Goal: Task Accomplishment & Management: Use online tool/utility

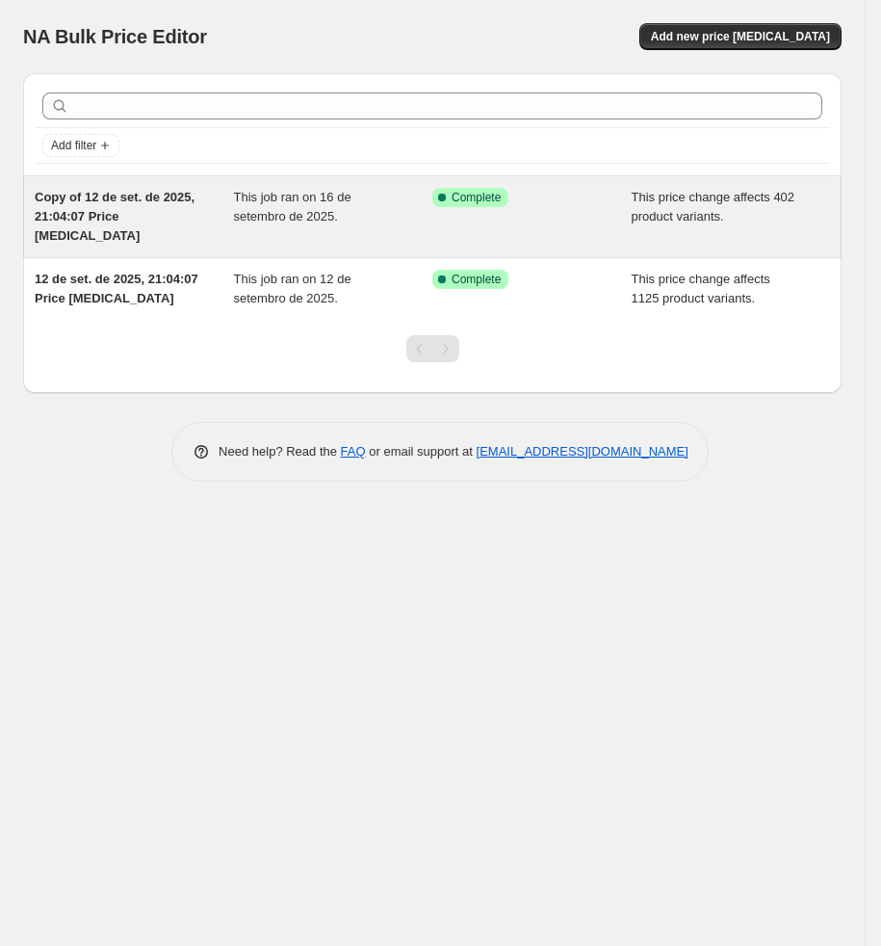
click at [437, 215] on div "Success Complete Complete" at bounding box center [532, 217] width 199 height 58
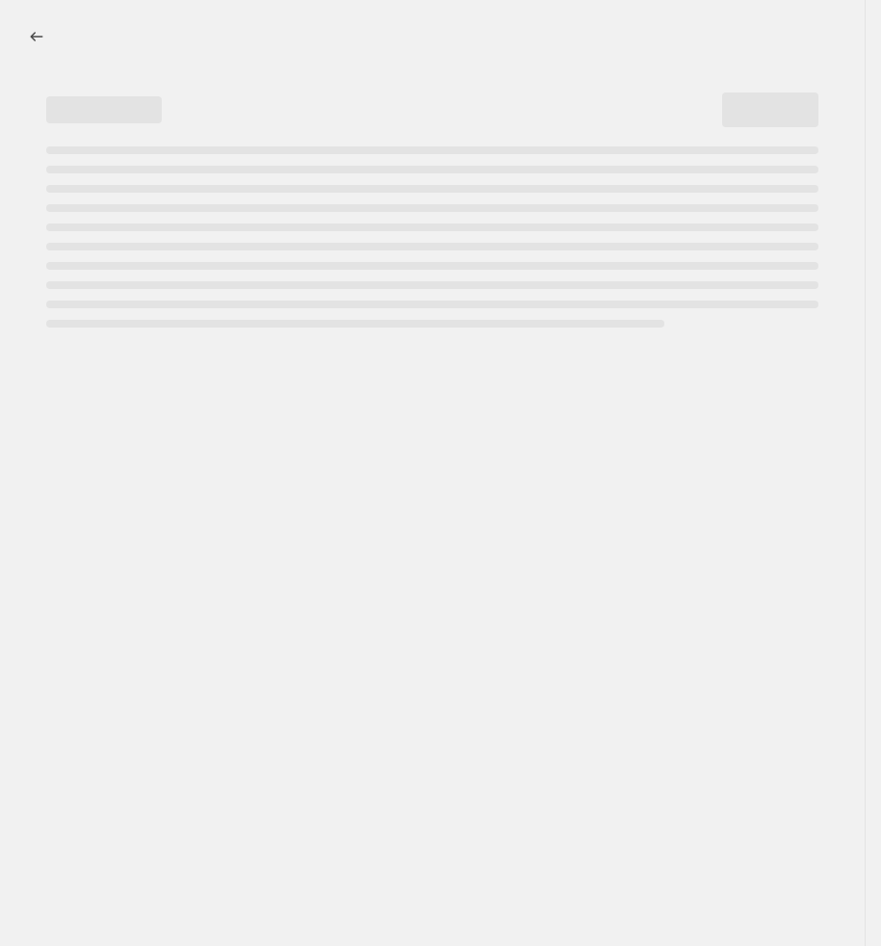
select select "pcap"
select select "no_change"
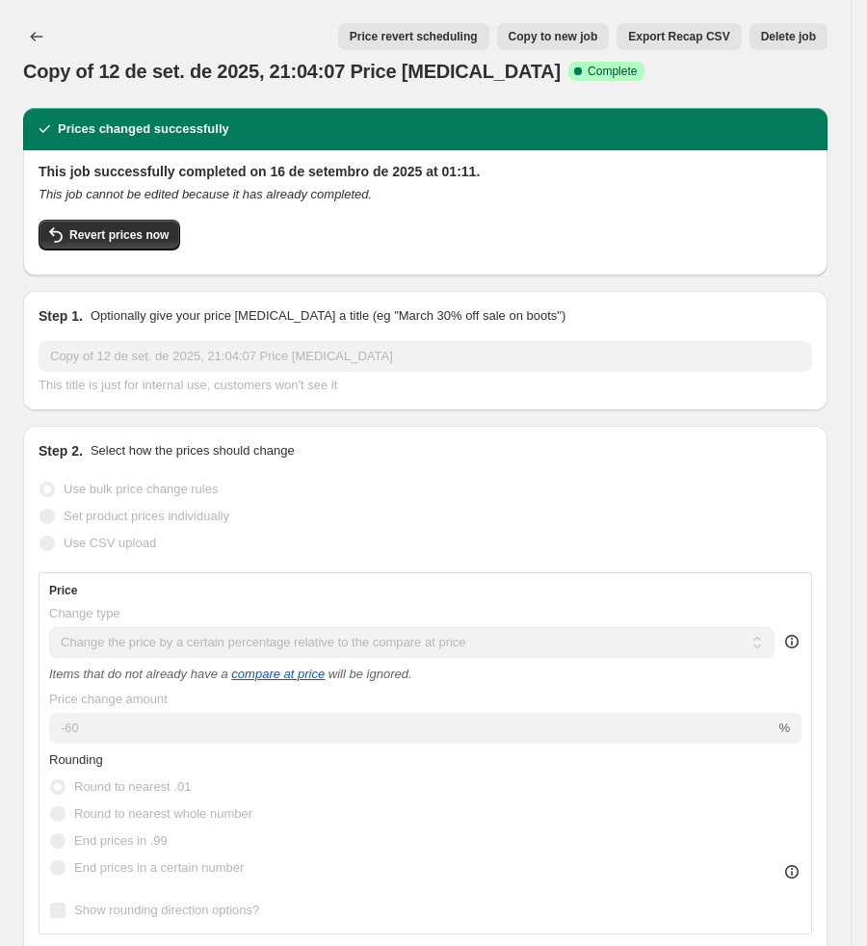
click at [579, 39] on span "Copy to new job" at bounding box center [554, 36] width 90 height 15
select select "pcap"
select select "no_change"
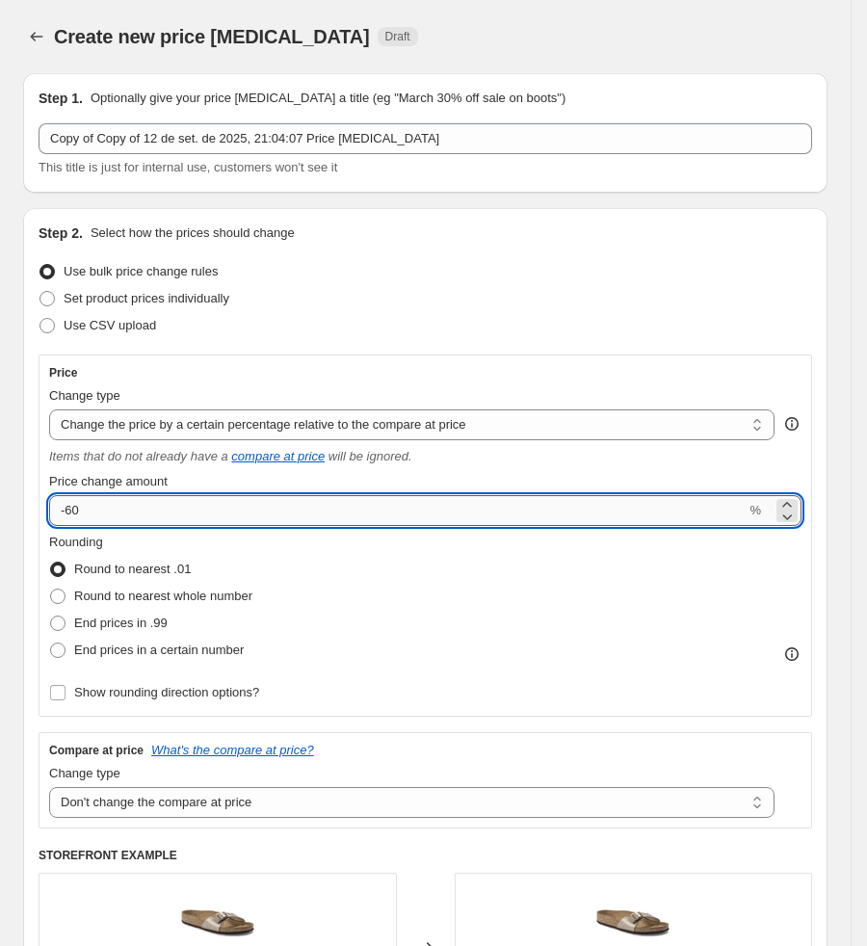
click at [123, 502] on input "-60" at bounding box center [397, 510] width 696 height 31
click at [228, 417] on select "Change the price to a certain amount Change the price by a certain amount Chang…" at bounding box center [411, 424] width 725 height 31
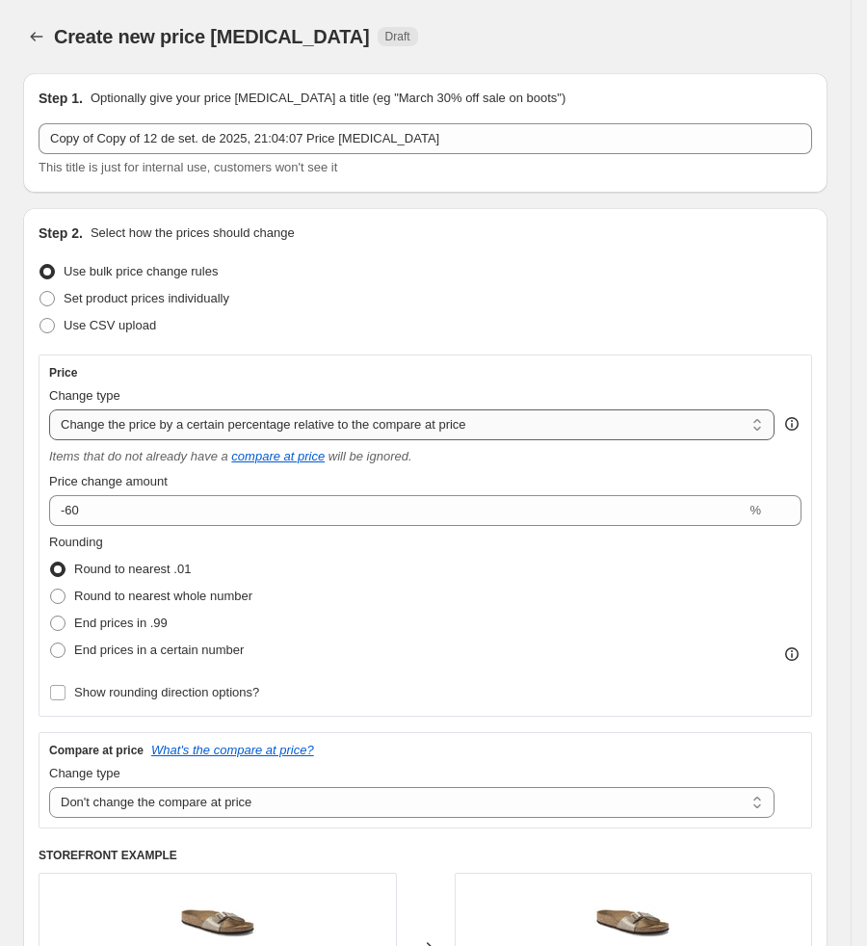
select select "percentage"
click at [49, 409] on select "Change the price to a certain amount Change the price by a certain amount Chang…" at bounding box center [411, 424] width 725 height 31
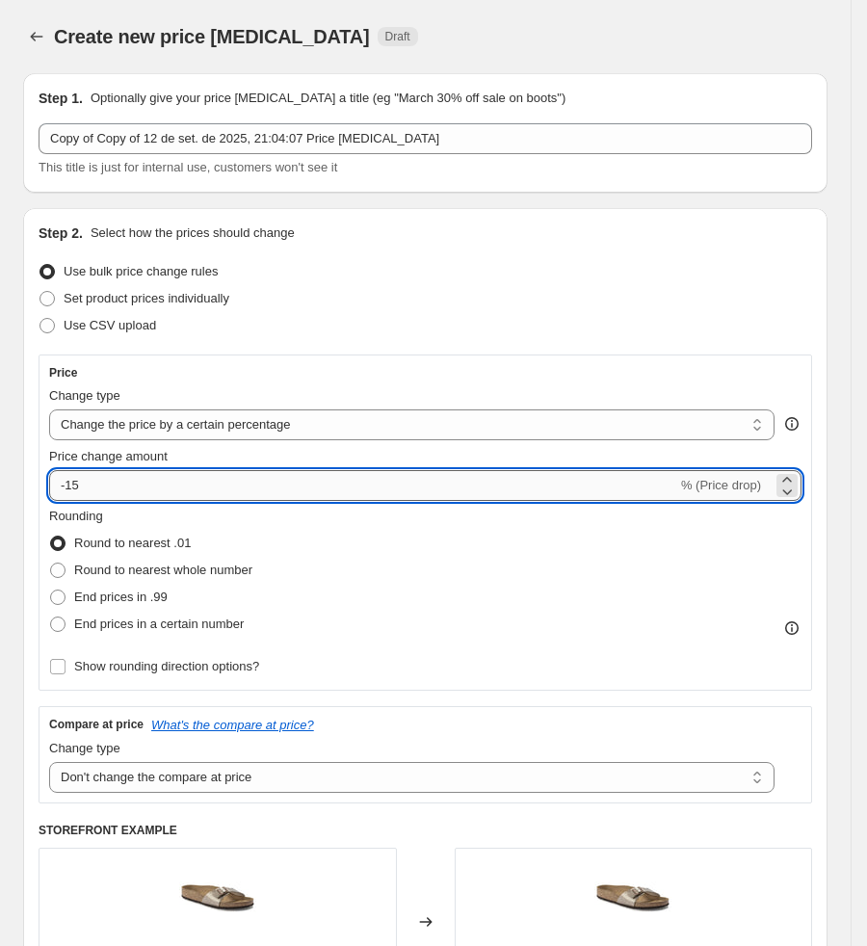
click at [227, 483] on input "-15" at bounding box center [363, 485] width 628 height 31
type input "-1"
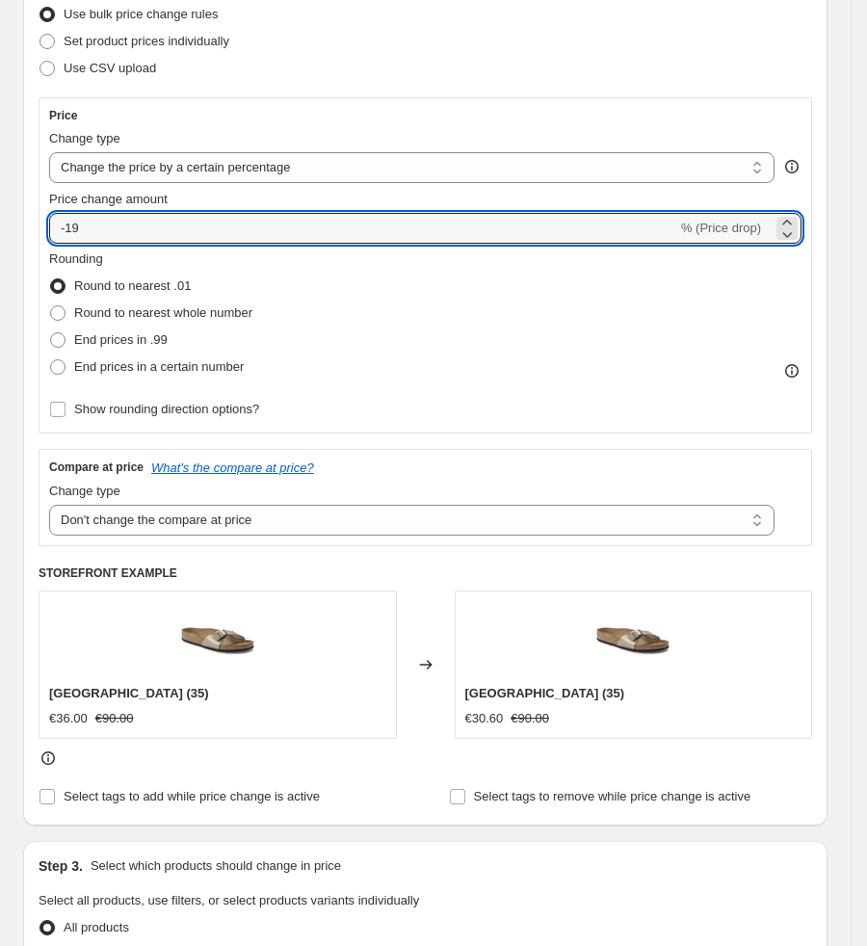
scroll to position [578, 0]
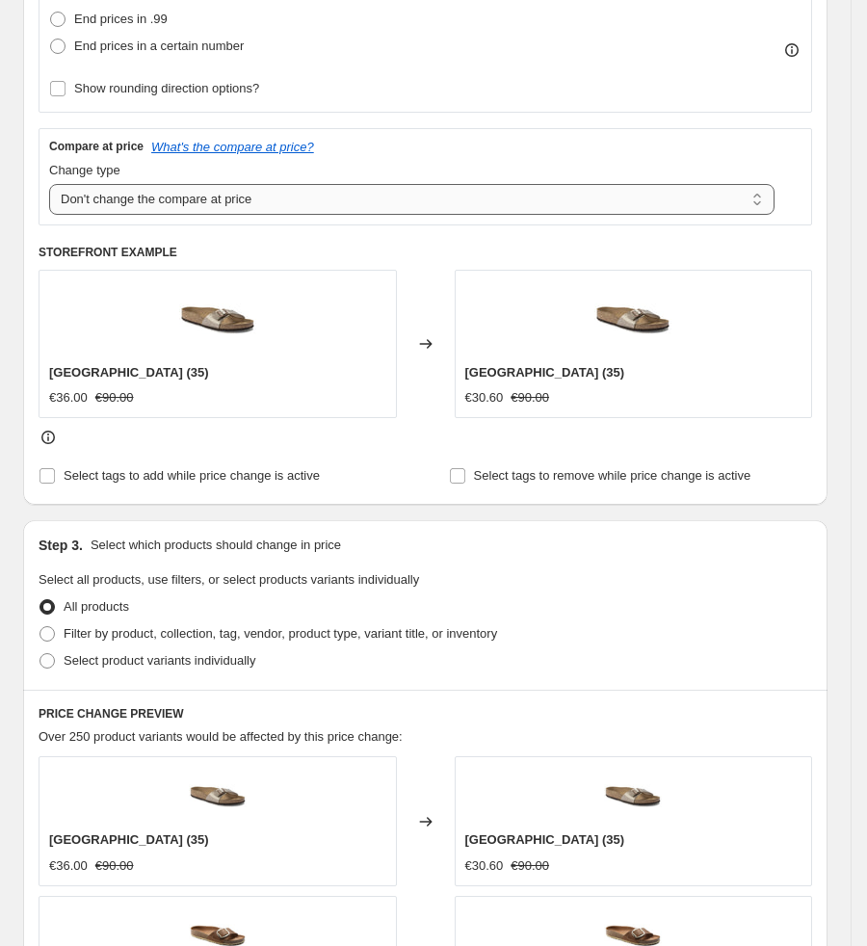
type input "-19"
click at [256, 201] on select "Change the compare at price to the current price (sale) Change the compare at p…" at bounding box center [411, 199] width 725 height 31
click at [49, 186] on select "Change the compare at price to the current price (sale) Change the compare at p…" at bounding box center [411, 199] width 725 height 31
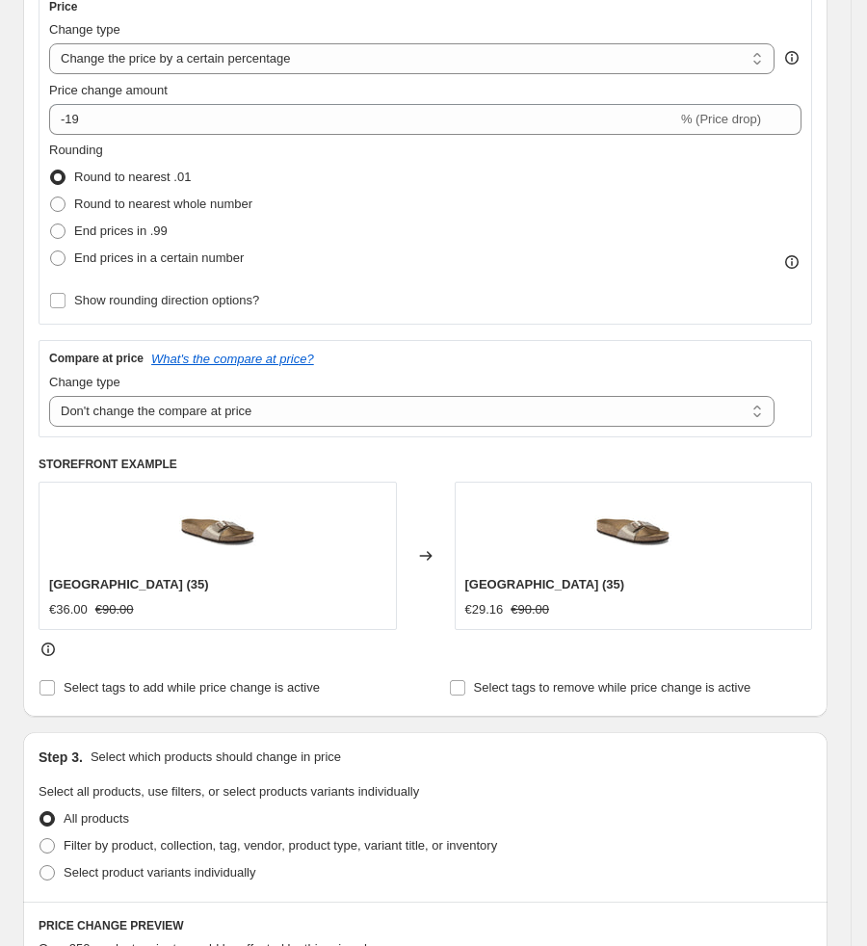
scroll to position [28, 0]
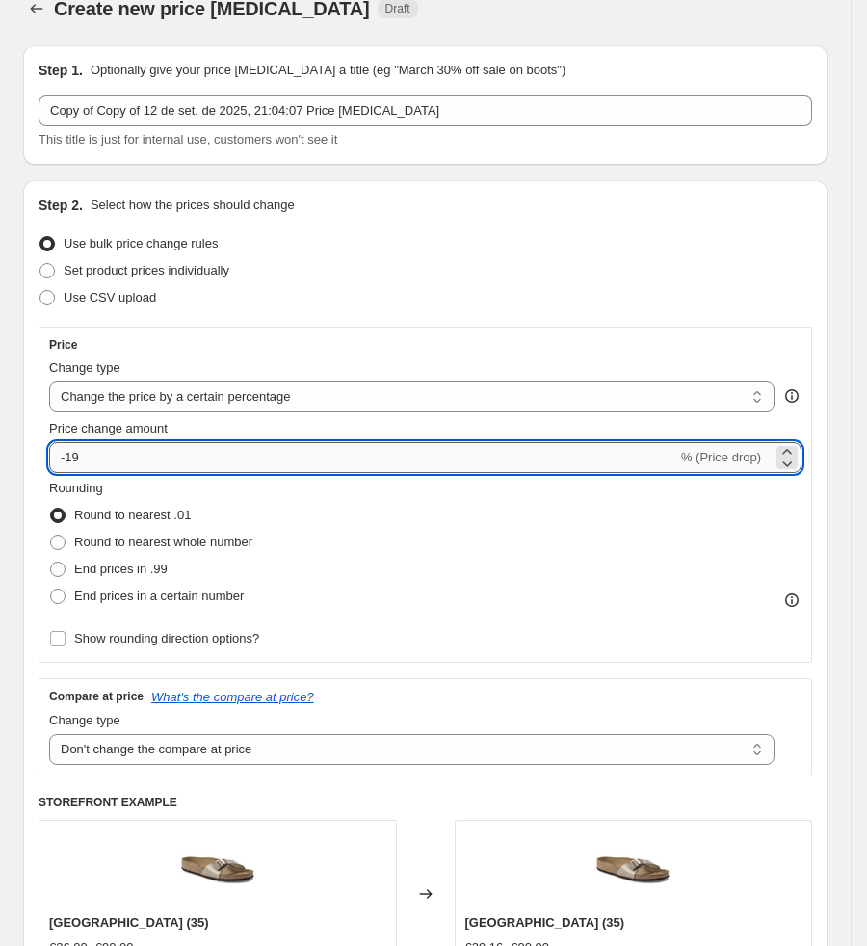
click at [91, 466] on input "-19" at bounding box center [363, 457] width 628 height 31
click at [92, 469] on input "-19" at bounding box center [363, 457] width 628 height 31
type input "-20"
click at [598, 615] on div "Rounding Round to nearest .01 Round to nearest whole number End prices in .99 E…" at bounding box center [425, 565] width 752 height 173
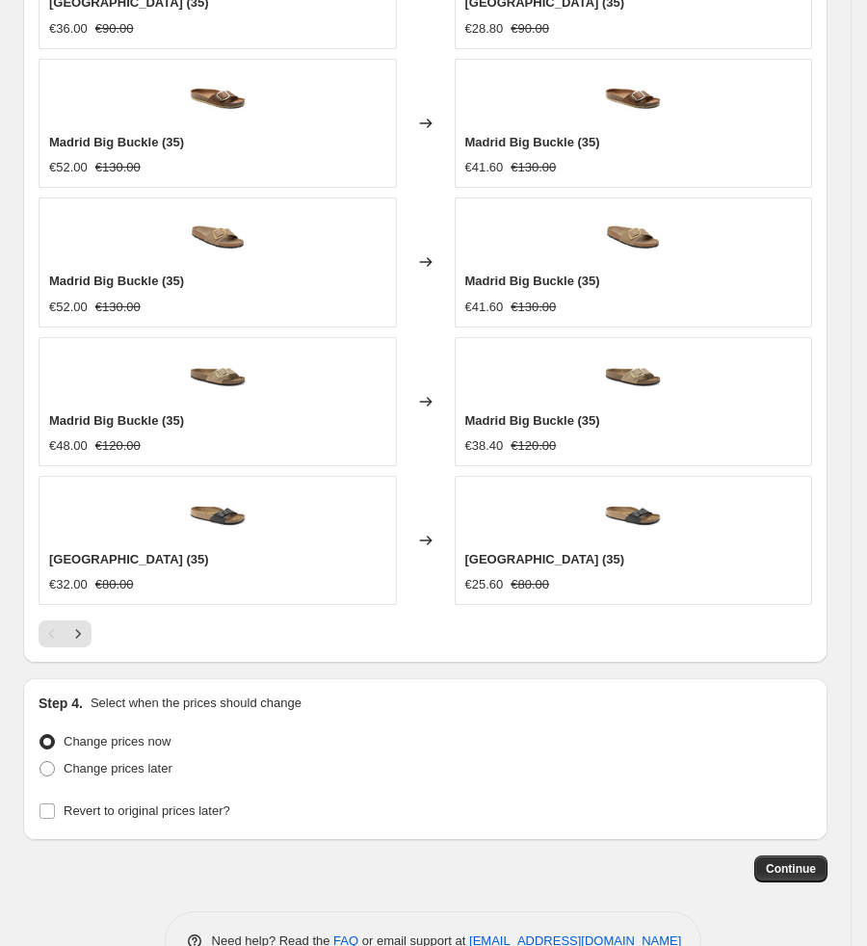
scroll to position [1473, 0]
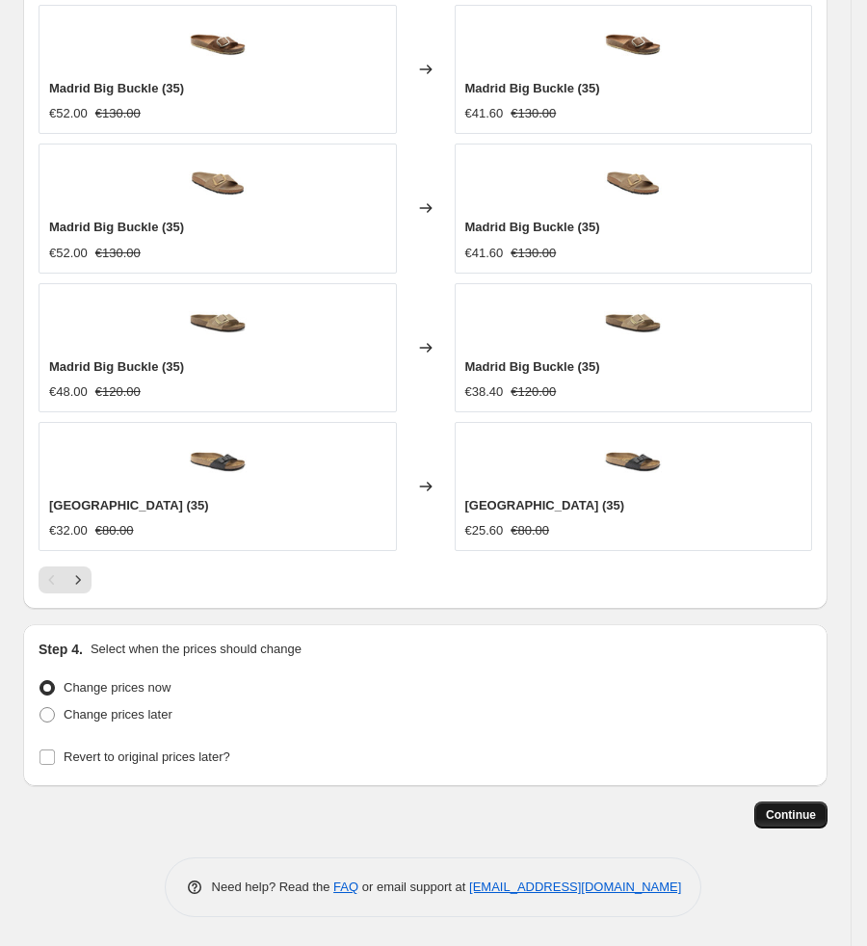
click at [797, 810] on span "Continue" at bounding box center [791, 814] width 50 height 15
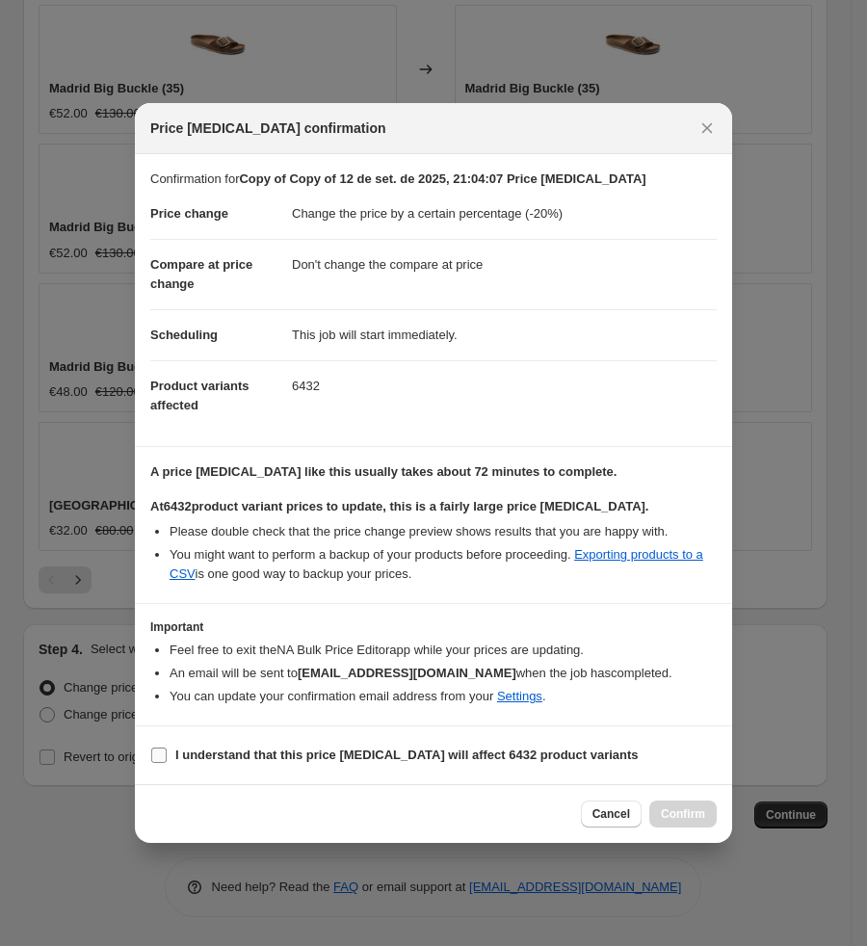
click at [469, 760] on b "I understand that this price [MEDICAL_DATA] will affect 6432 product variants" at bounding box center [406, 755] width 463 height 14
click at [167, 760] on input "I understand that this price [MEDICAL_DATA] will affect 6432 product variants" at bounding box center [158, 755] width 15 height 15
checkbox input "true"
click at [692, 806] on span "Confirm" at bounding box center [683, 813] width 44 height 15
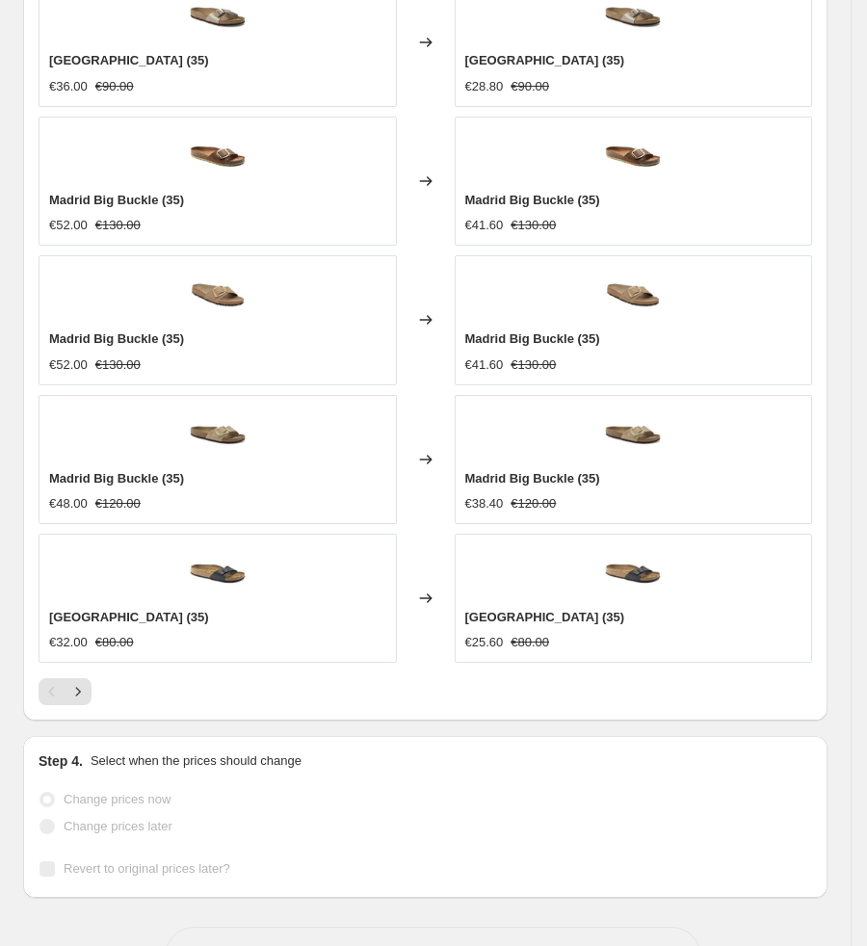
scroll to position [1524, 0]
